Goal: Navigation & Orientation: Find specific page/section

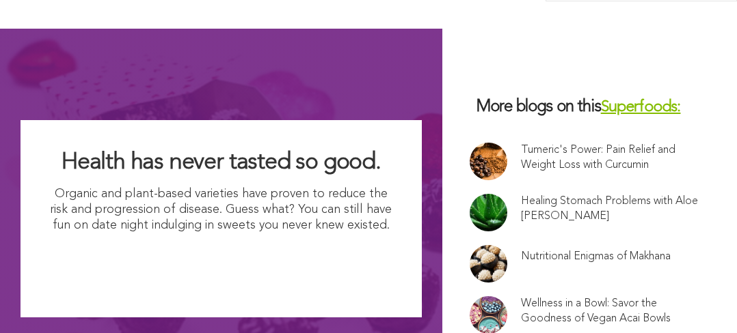
scroll to position [9056, 0]
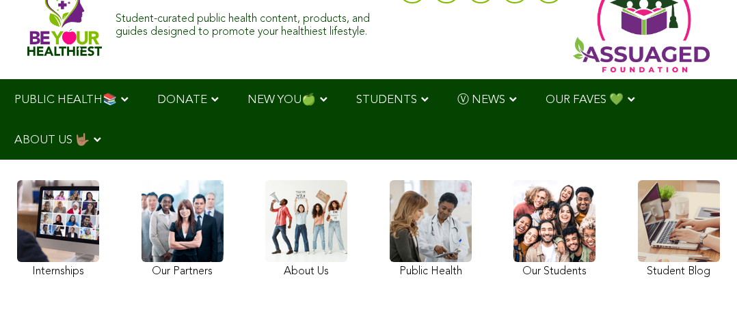
scroll to position [8, 0]
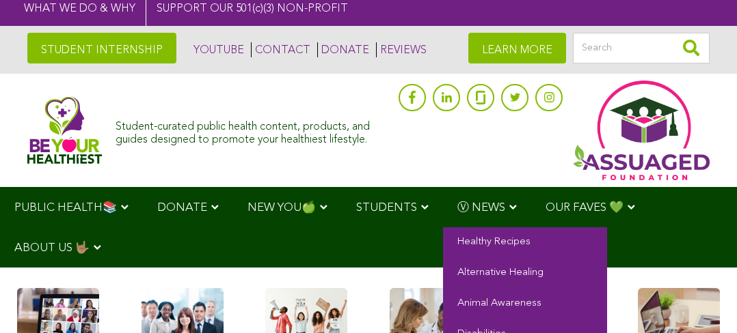
click at [491, 204] on span "Ⓥ NEWS" at bounding box center [481, 208] width 48 height 12
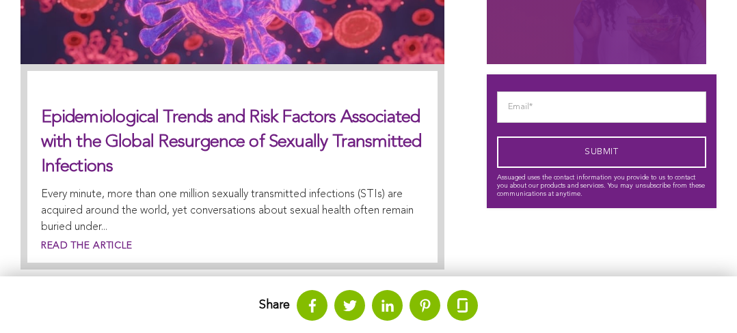
scroll to position [700, 0]
